Goal: Transaction & Acquisition: Obtain resource

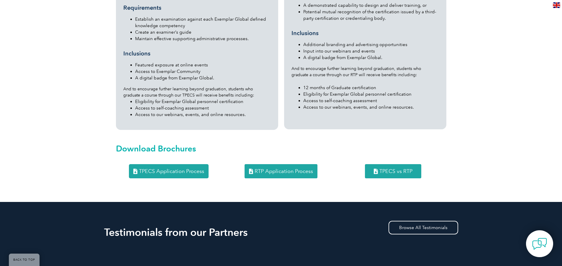
scroll to position [737, 0]
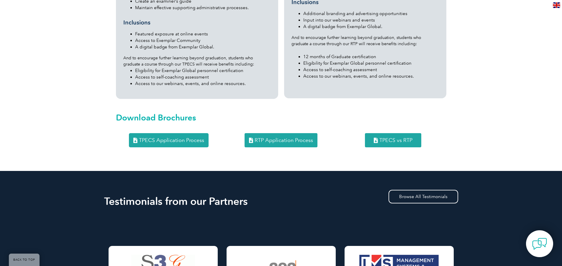
click at [274, 133] on link "RTP Application Process" at bounding box center [280, 140] width 73 height 14
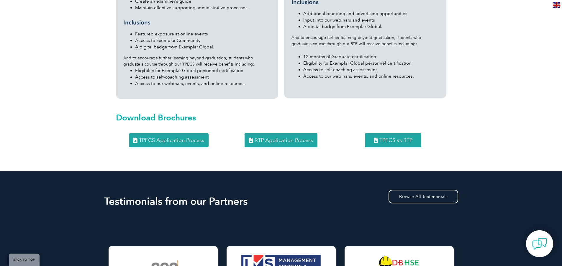
click at [390, 137] on span "TPECS vs RTP" at bounding box center [395, 139] width 33 height 5
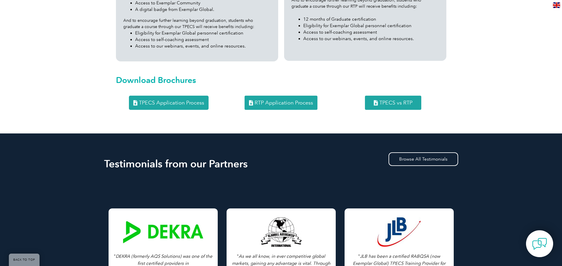
scroll to position [657, 0]
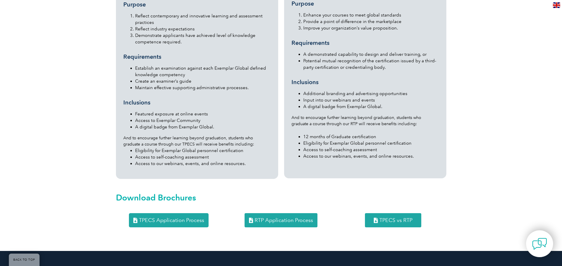
click at [411, 217] on span "TPECS vs RTP" at bounding box center [395, 219] width 33 height 5
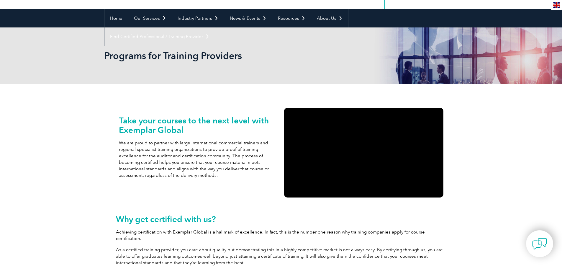
scroll to position [0, 0]
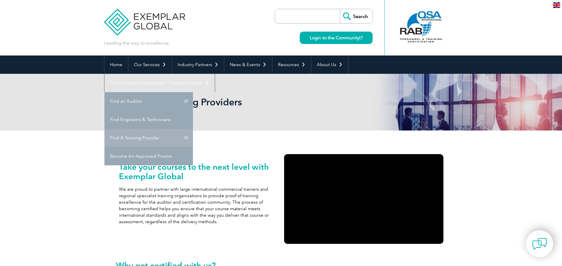
click at [193, 129] on link "Find A Training Provider" at bounding box center [148, 138] width 88 height 18
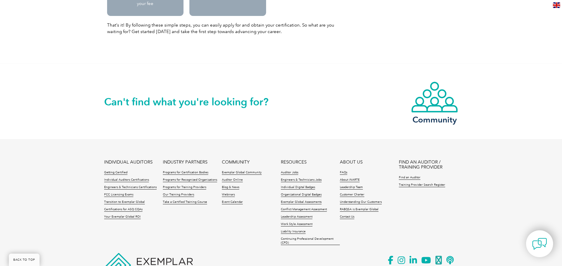
scroll to position [707, 0]
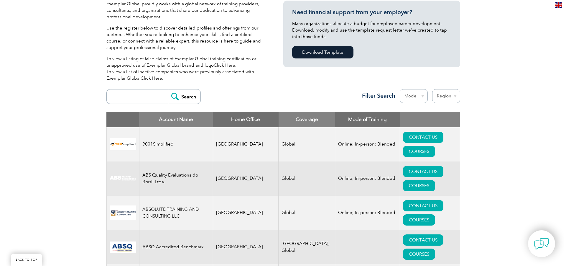
scroll to position [147, 0]
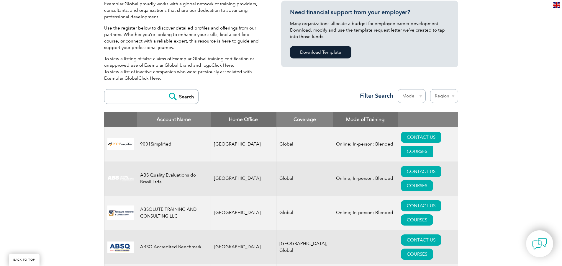
click at [428, 146] on link "COURSES" at bounding box center [417, 151] width 32 height 11
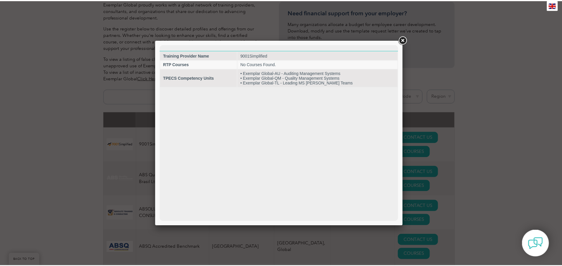
scroll to position [0, 0]
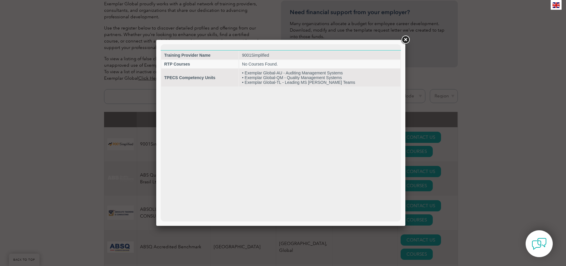
click at [405, 42] on link at bounding box center [405, 40] width 11 height 11
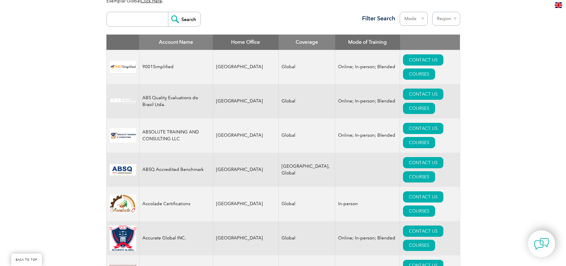
scroll to position [295, 0]
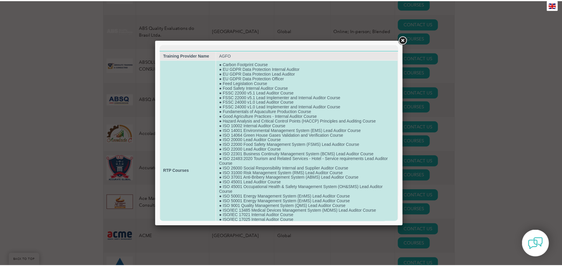
scroll to position [0, 0]
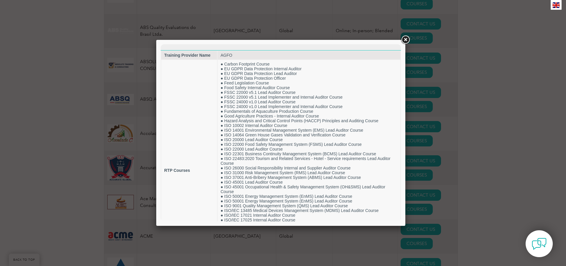
click at [513, 133] on div at bounding box center [283, 133] width 566 height 266
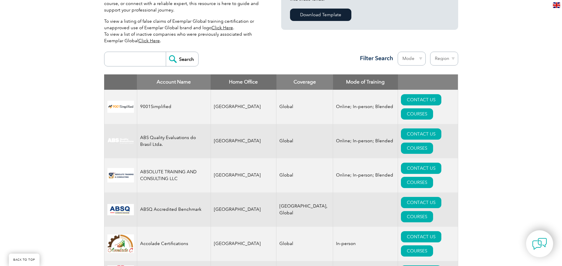
scroll to position [147, 0]
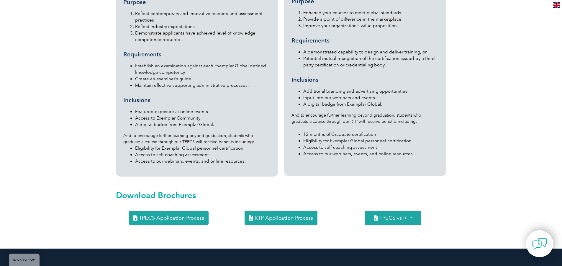
scroll to position [737, 0]
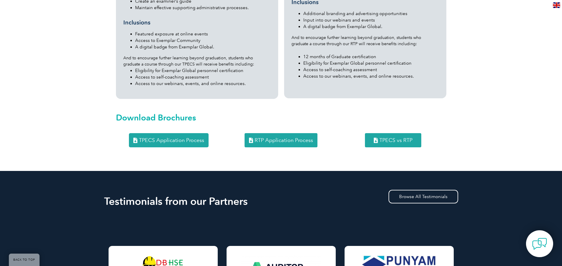
click at [297, 137] on span "RTP Application Process" at bounding box center [283, 139] width 58 height 5
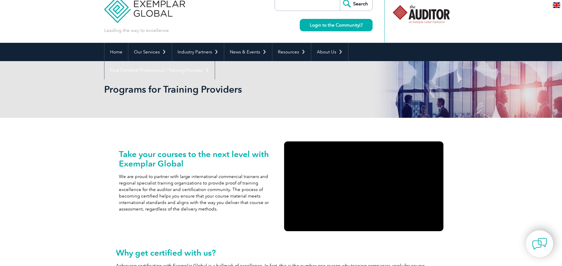
scroll to position [0, 0]
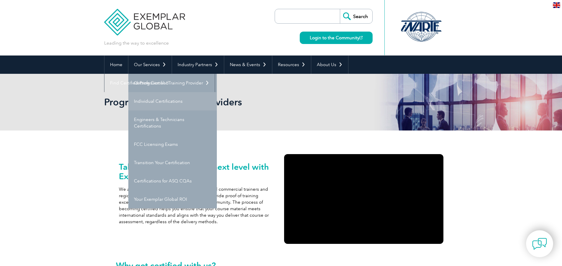
click at [160, 98] on link "Individual Certifications" at bounding box center [172, 101] width 88 height 18
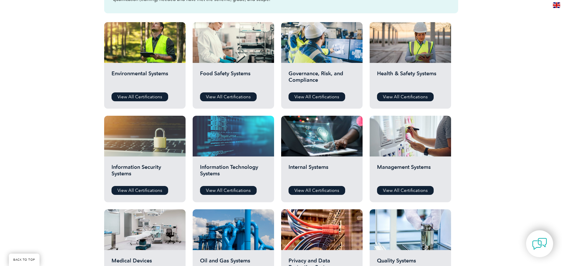
scroll to position [206, 0]
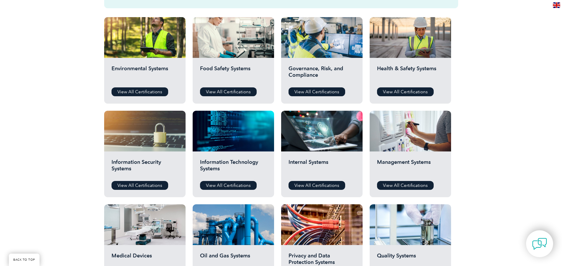
click at [233, 87] on div "Food Safety Systems View All Certifications" at bounding box center [233, 81] width 81 height 46
click at [233, 91] on link "View All Certifications" at bounding box center [228, 91] width 57 height 9
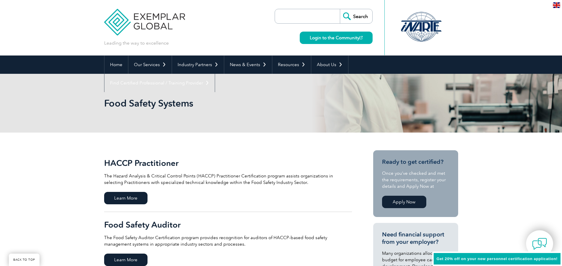
scroll to position [177, 0]
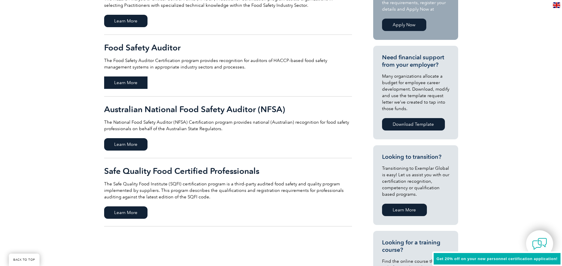
click at [130, 81] on span "Learn More" at bounding box center [125, 82] width 43 height 12
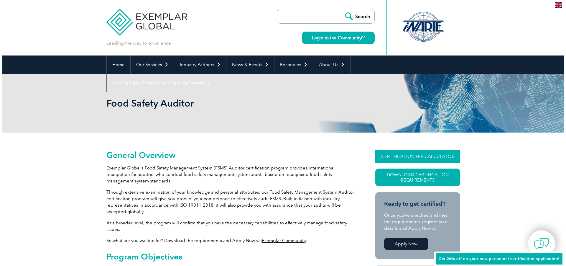
scroll to position [32, 0]
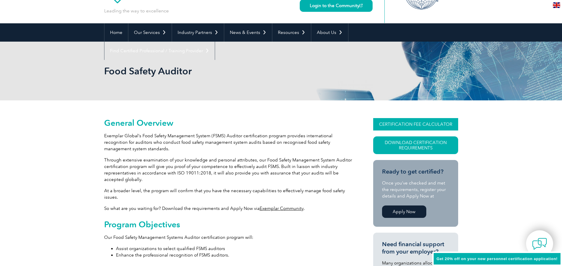
click at [431, 125] on link "CERTIFICATION FEE CALCULATOR" at bounding box center [415, 124] width 85 height 12
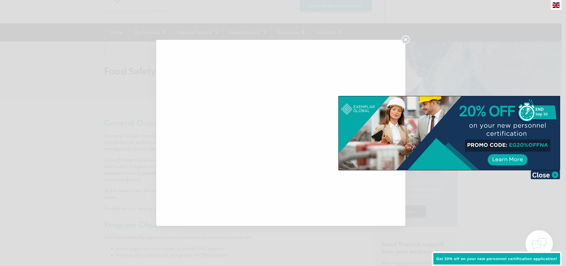
click at [515, 144] on div at bounding box center [449, 133] width 221 height 74
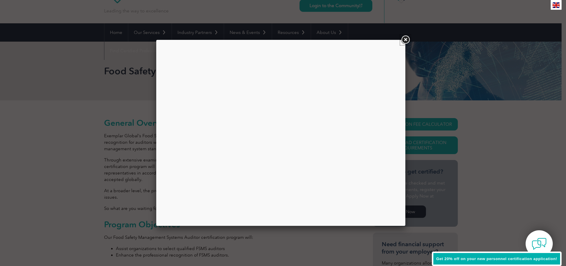
click at [408, 41] on link at bounding box center [405, 40] width 11 height 11
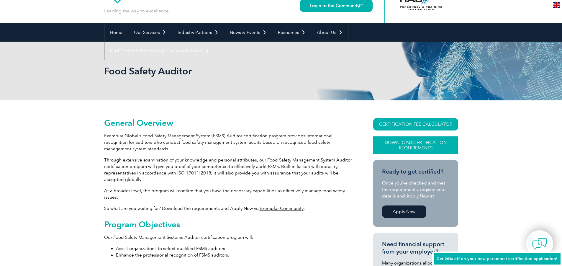
click at [405, 144] on link "Download Certification Requirements" at bounding box center [415, 145] width 85 height 18
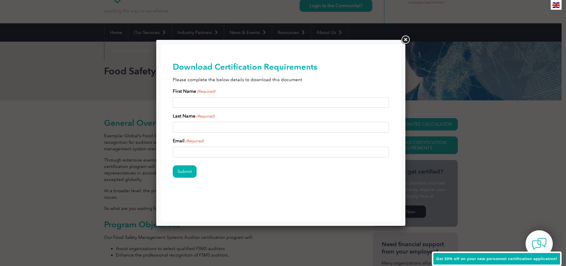
click at [201, 106] on input "First Name (Required)" at bounding box center [281, 102] width 216 height 11
type input "mthokozisi"
click at [198, 130] on input "Last Name (Required)" at bounding box center [281, 127] width 216 height 11
type input "nkosi"
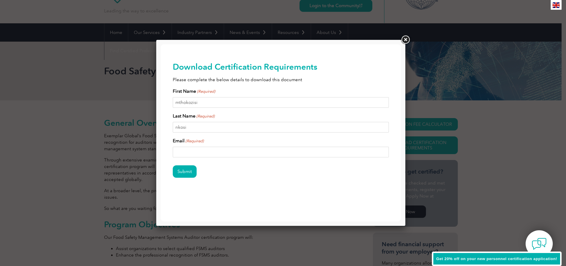
click at [184, 150] on input "Email (Required)" at bounding box center [281, 152] width 216 height 11
type input "mnkosi@ascconsultants.co.za"
click at [185, 176] on input "Submit" at bounding box center [185, 171] width 24 height 12
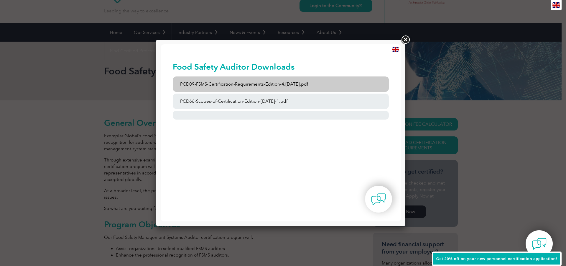
click at [257, 87] on link "PCD09-FSMS-Certification-Requirements-Edition-4.2-March-2023.pdf" at bounding box center [281, 83] width 216 height 15
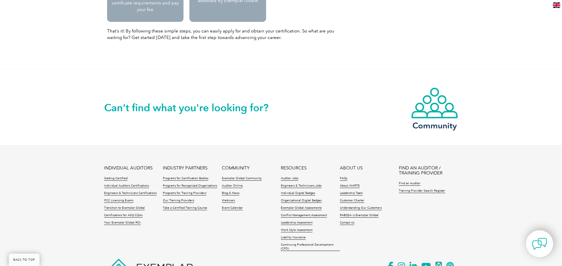
scroll to position [766, 0]
